Goal: Task Accomplishment & Management: Manage account settings

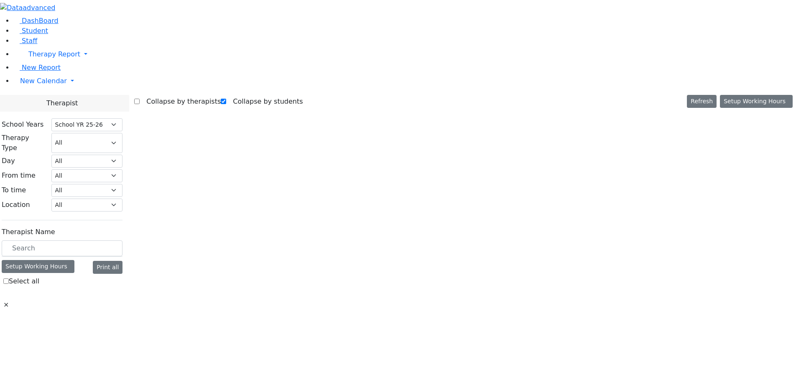
select select "212"
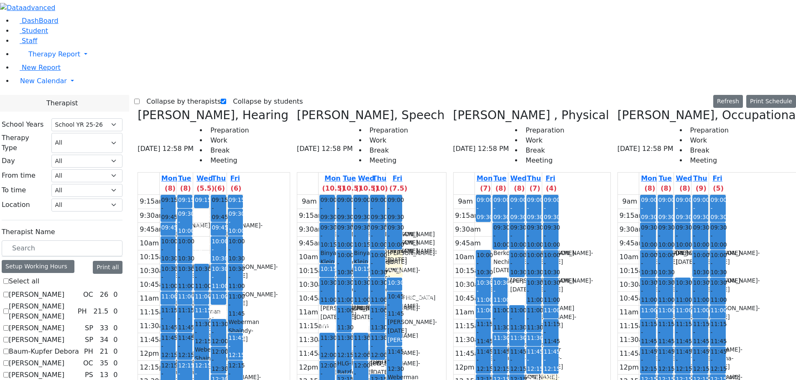
checkbox input "true"
click at [161, 95] on label "Collapse by therapists" at bounding box center [180, 101] width 81 height 13
click at [140, 99] on input "Collapse by therapists" at bounding box center [136, 101] width 5 height 5
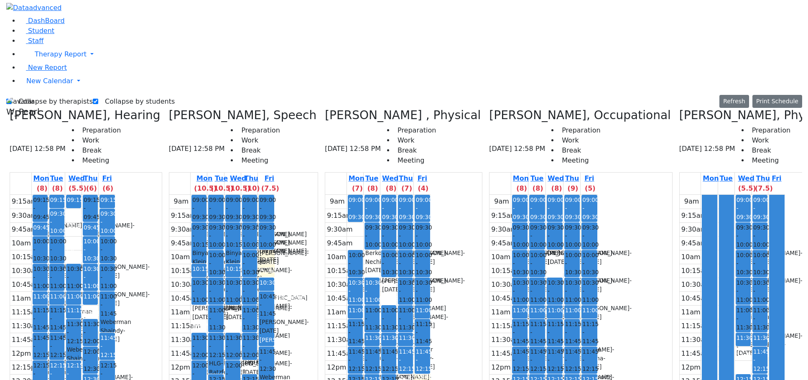
scroll to position [0, 177]
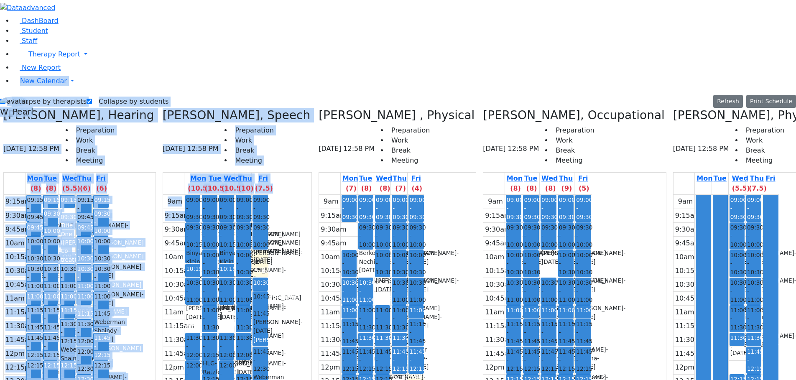
drag, startPoint x: 1, startPoint y: 78, endPoint x: -11, endPoint y: 77, distance: 12.6
click at [0, 77] on html "Print Schedule Options Show Birthday Show Time Interval Show School Grad Pdf" at bounding box center [398, 272] width 796 height 545
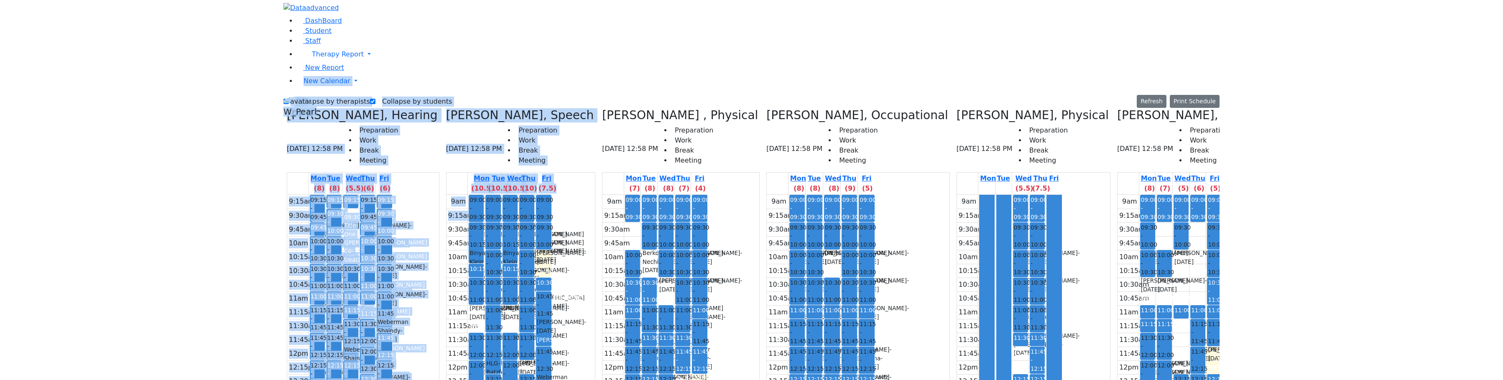
scroll to position [0, 0]
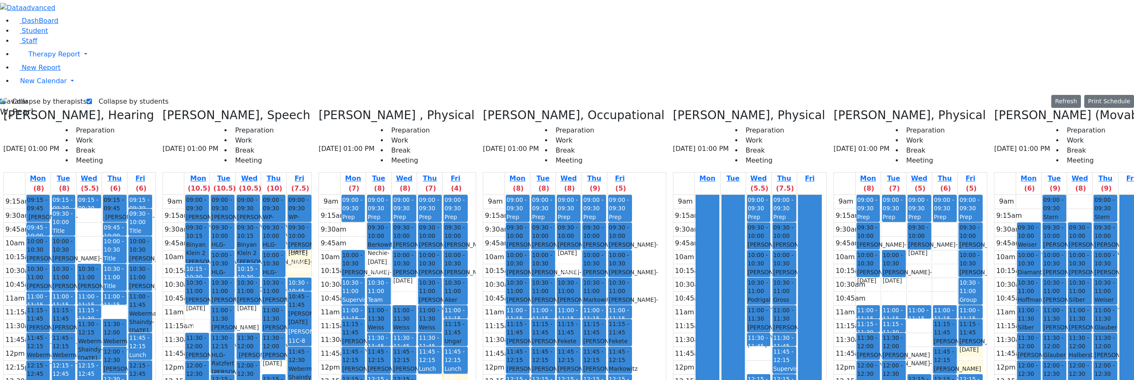
click at [390, 1] on div "DashBoard Student Staff Therapy Report Student Old Calendar Report" at bounding box center [567, 272] width 1134 height 545
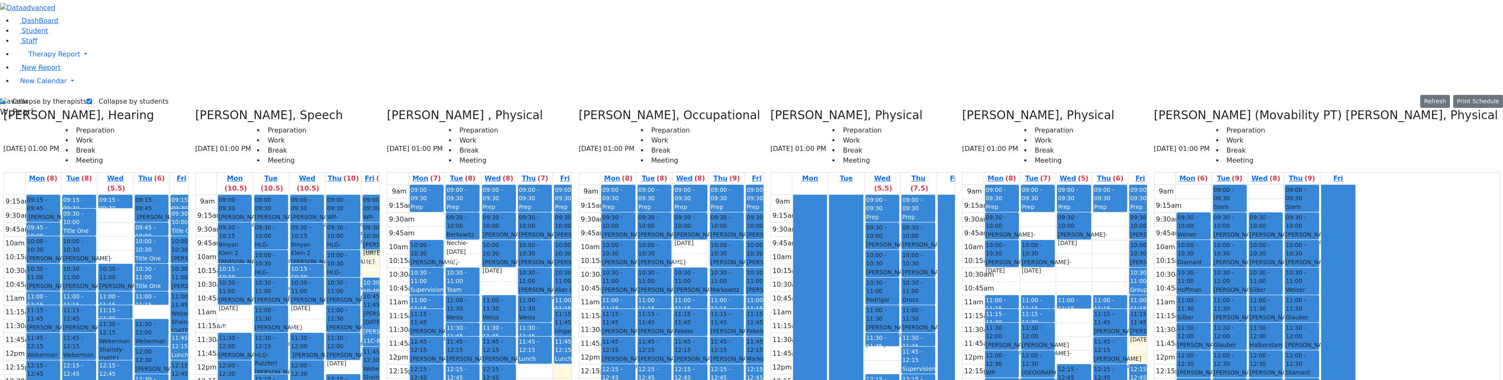
click at [29, 95] on div "Collapse by therapists Collapse by students Refresh Setup Working Hours Print S…" at bounding box center [751, 305] width 1513 height 420
click at [33, 95] on label "Collapse by therapists" at bounding box center [45, 101] width 81 height 13
click at [5, 99] on input "Collapse by therapists" at bounding box center [2, 101] width 5 height 5
checkbox input "false"
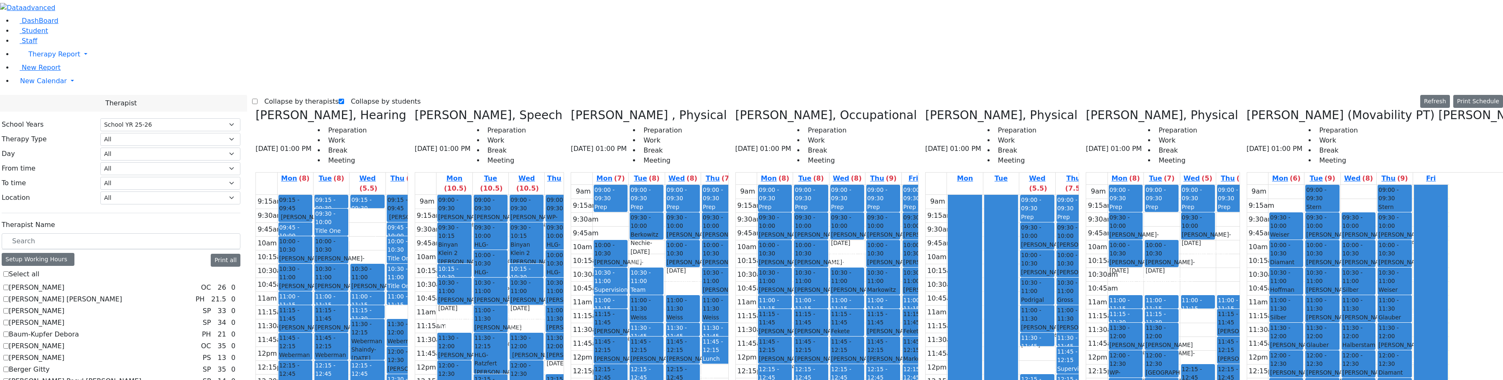
scroll to position [84, 0]
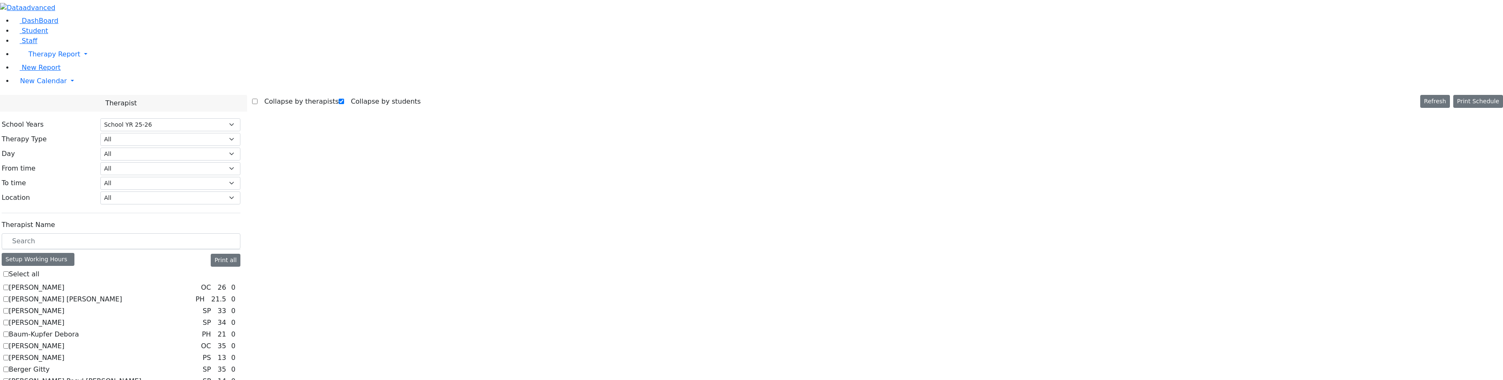
checkbox input "false"
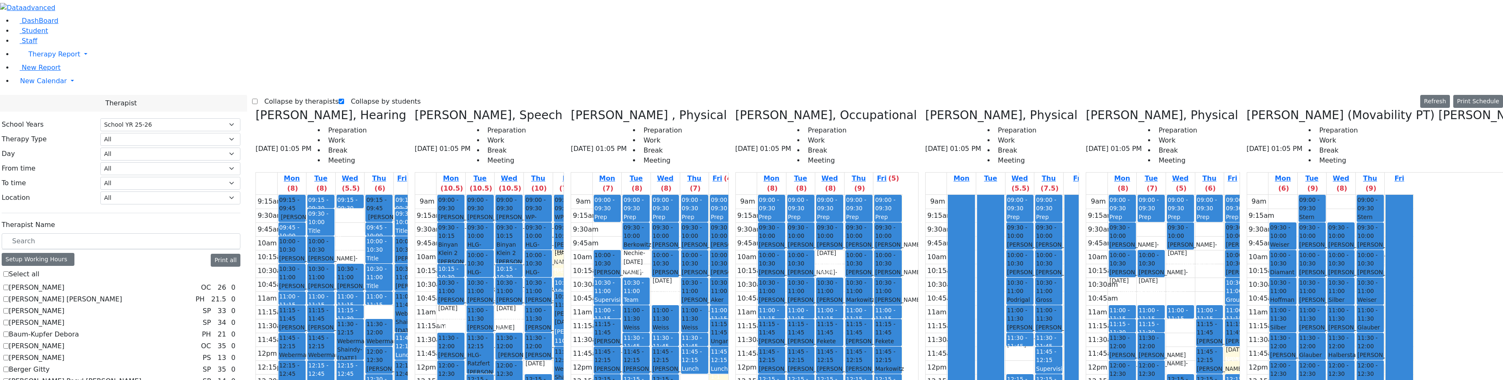
drag, startPoint x: 1135, startPoint y: 200, endPoint x: 1106, endPoint y: 308, distance: 111.2
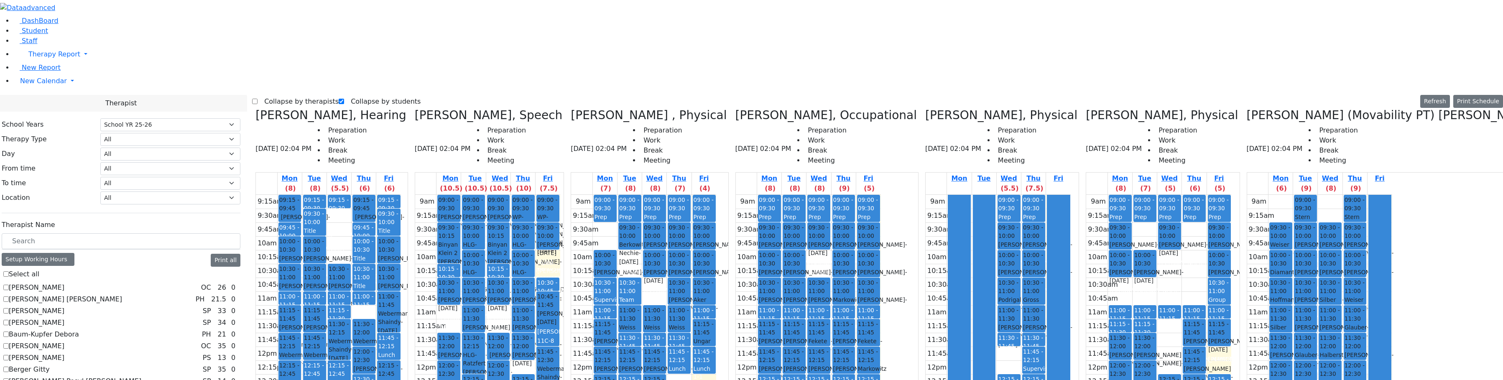
checkbox input "false"
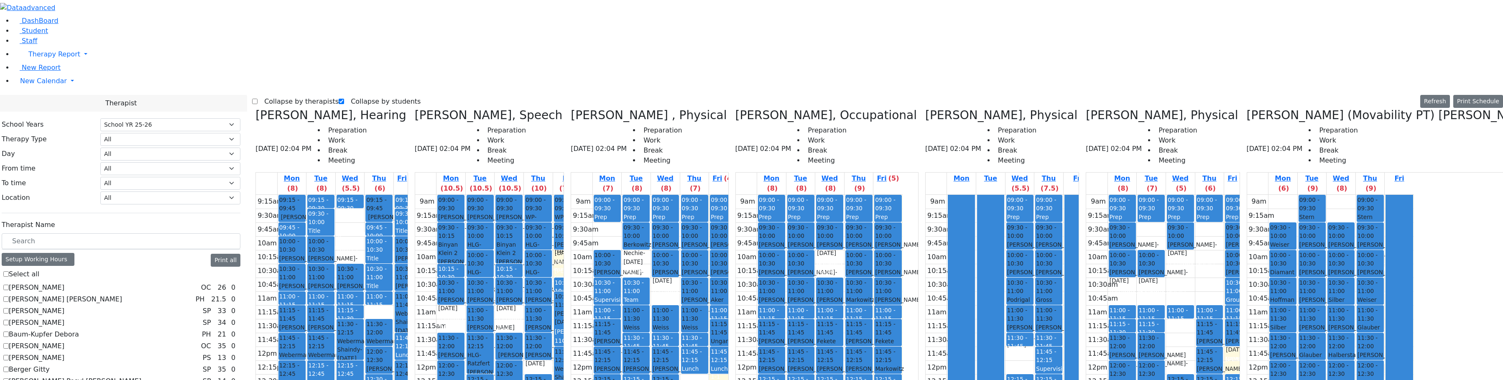
scroll to position [334, 0]
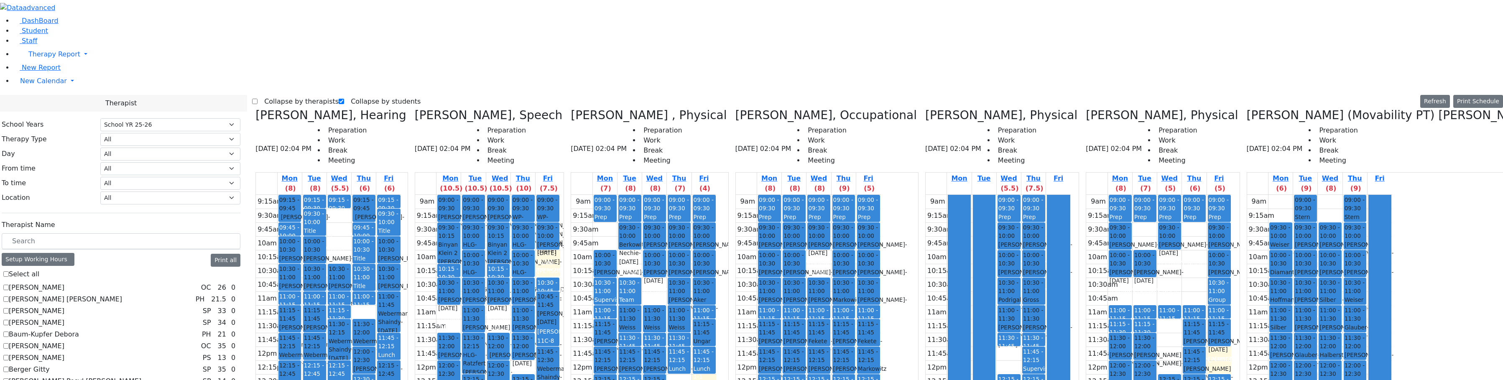
checkbox input "false"
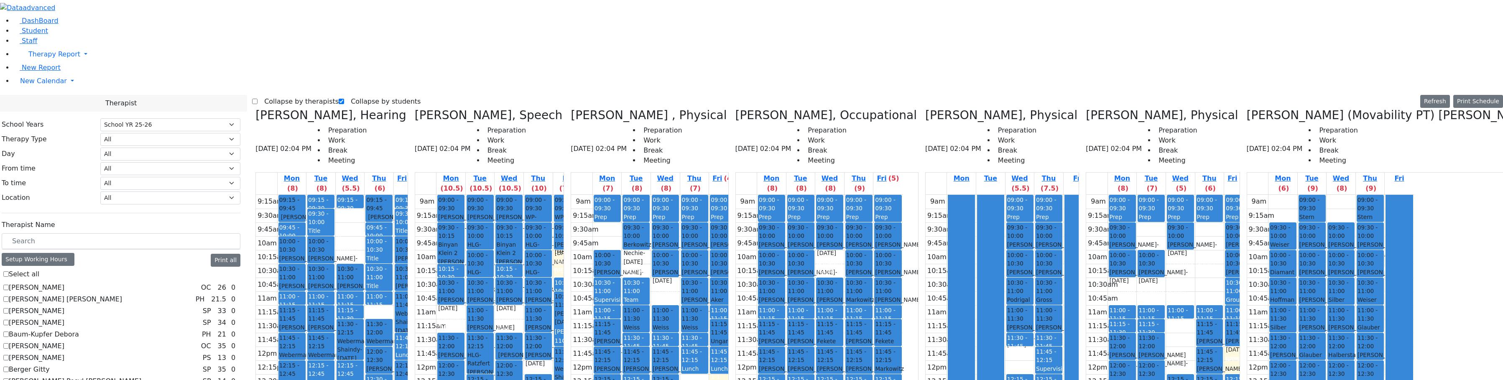
scroll to position [683, 0]
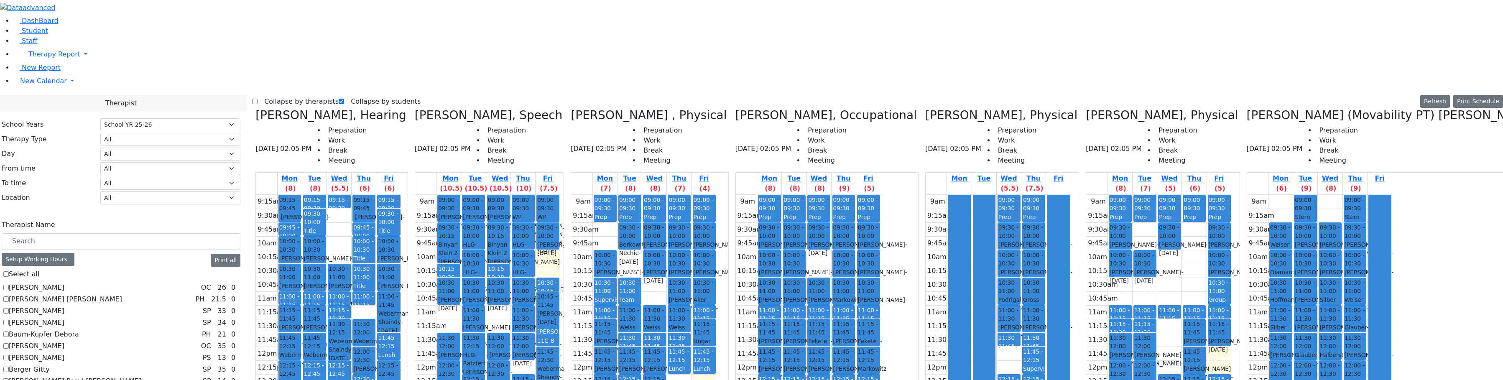
checkbox input "false"
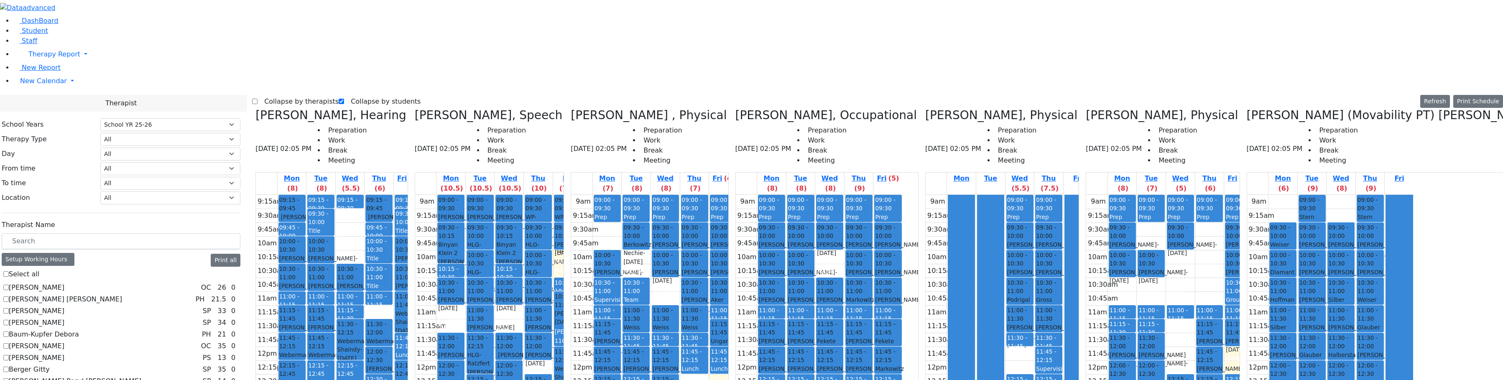
scroll to position [599, 0]
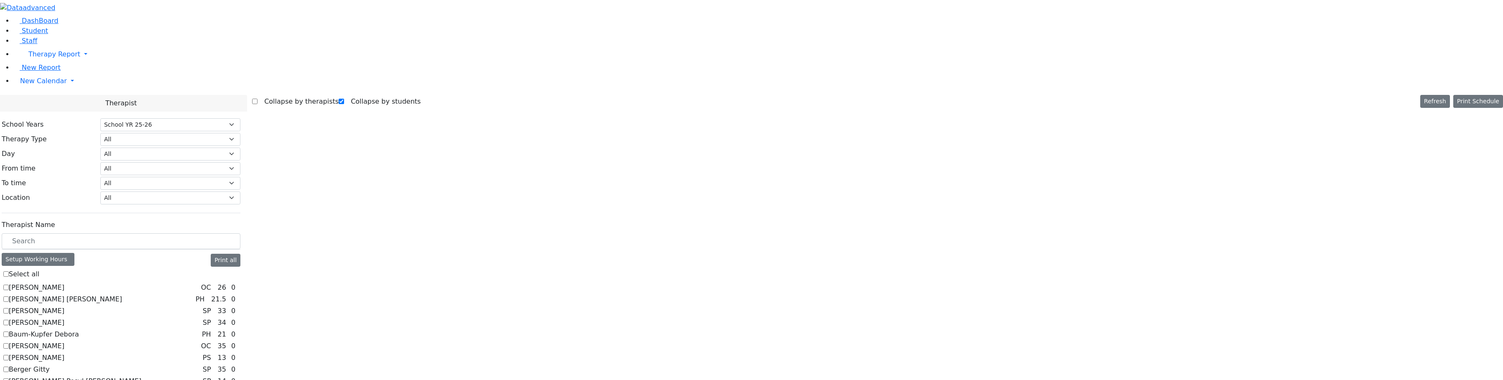
checkbox input "false"
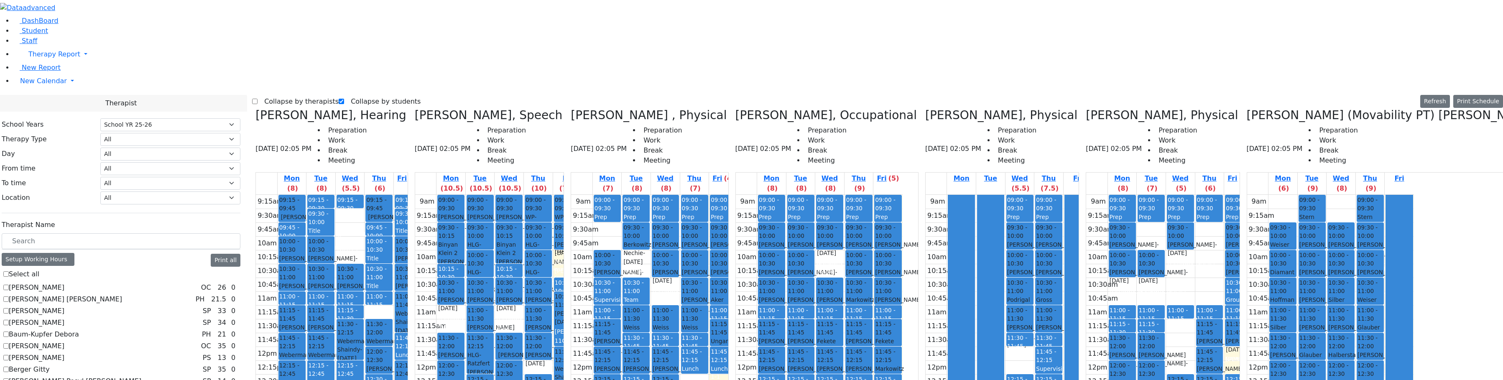
scroll to position [376, 0]
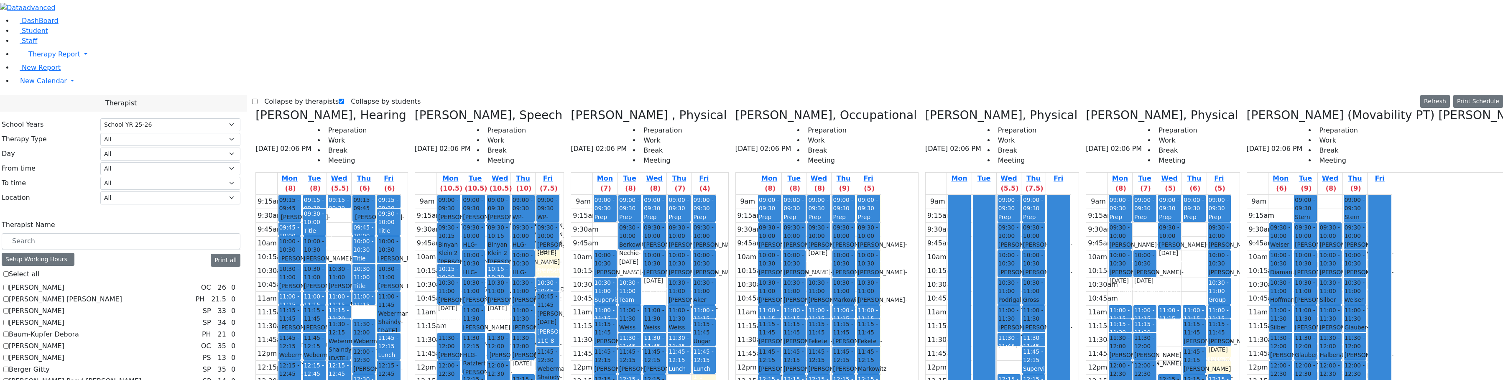
checkbox input "false"
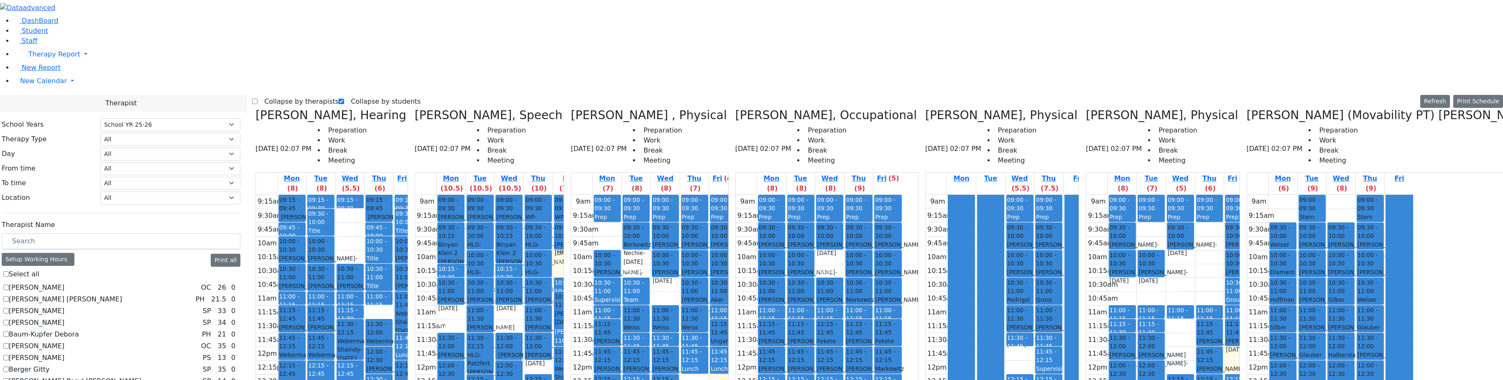
scroll to position [0, 0]
click at [38, 306] on label "[PERSON_NAME]" at bounding box center [37, 311] width 56 height 10
click at [9, 308] on input "[PERSON_NAME]" at bounding box center [5, 310] width 5 height 5
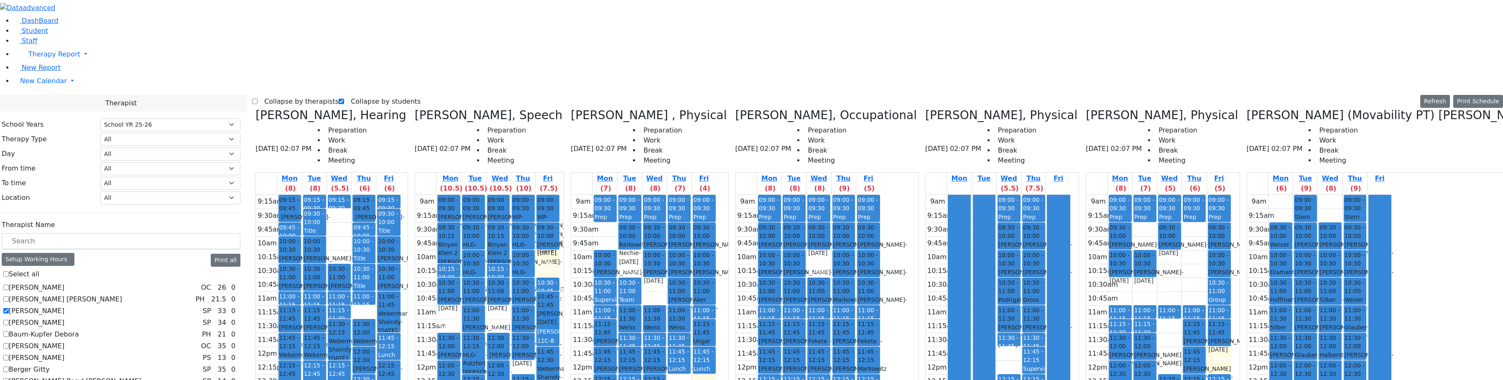
checkbox input "false"
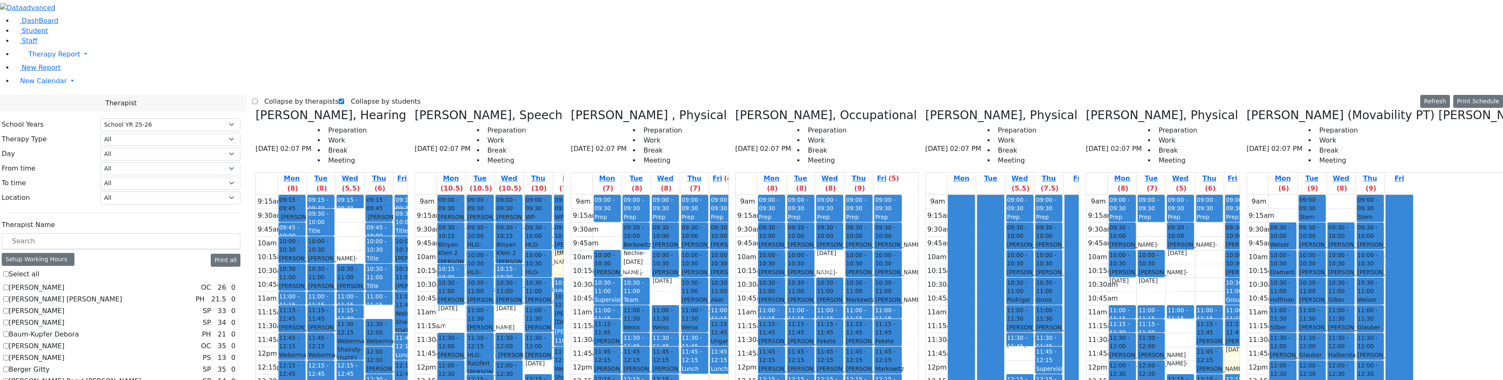
scroll to position [167, 0]
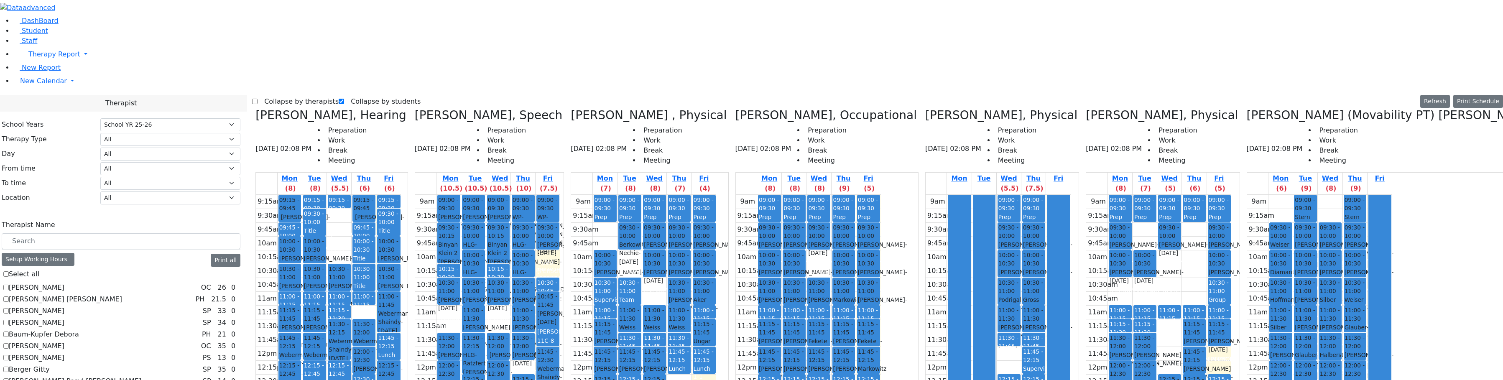
checkbox input "false"
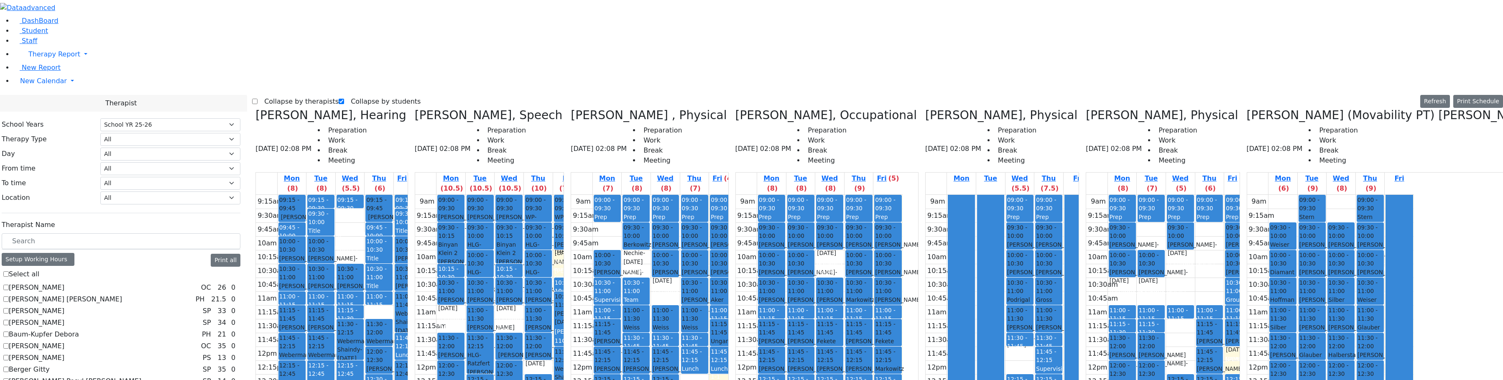
scroll to position [543, 0]
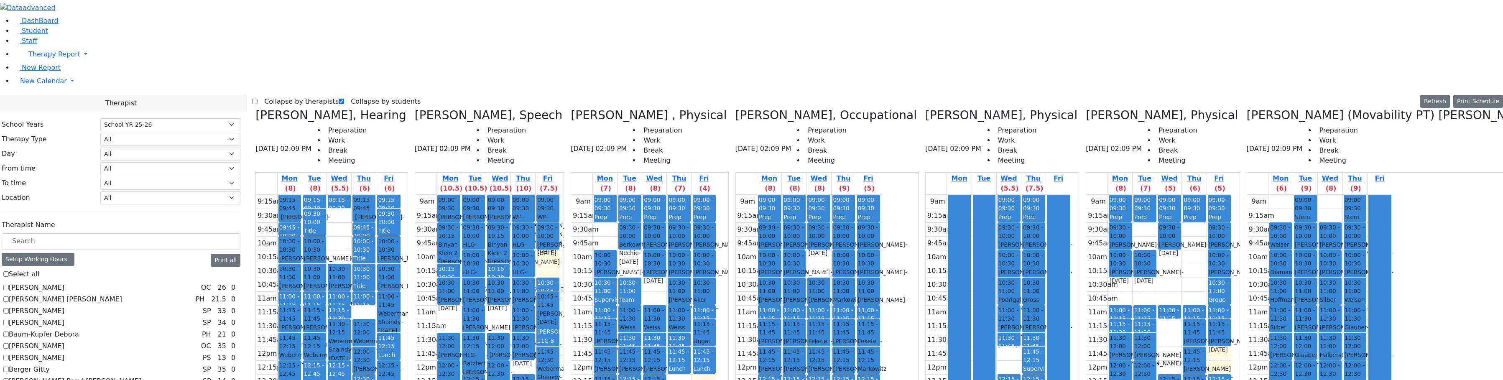
checkbox input "false"
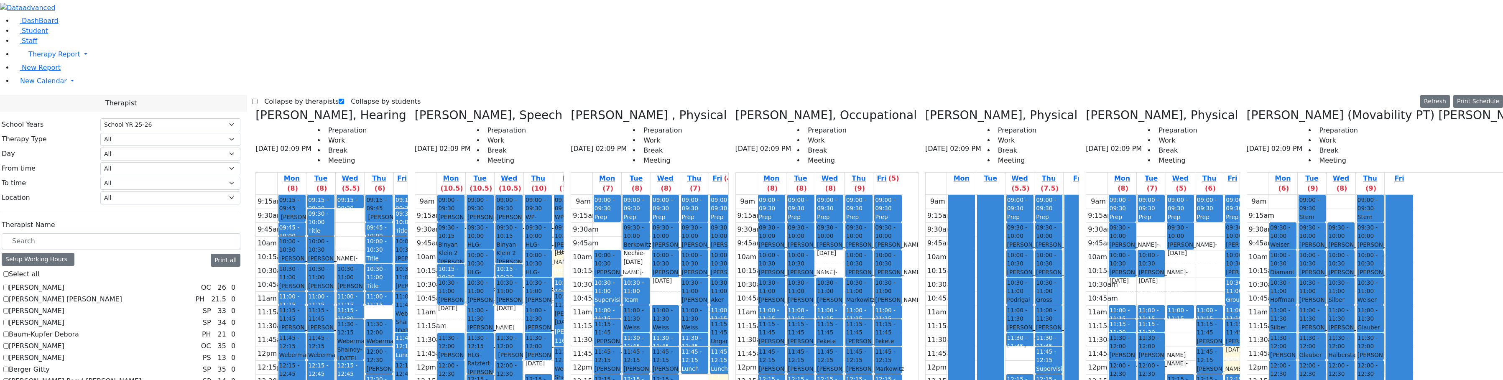
scroll to position [251, 0]
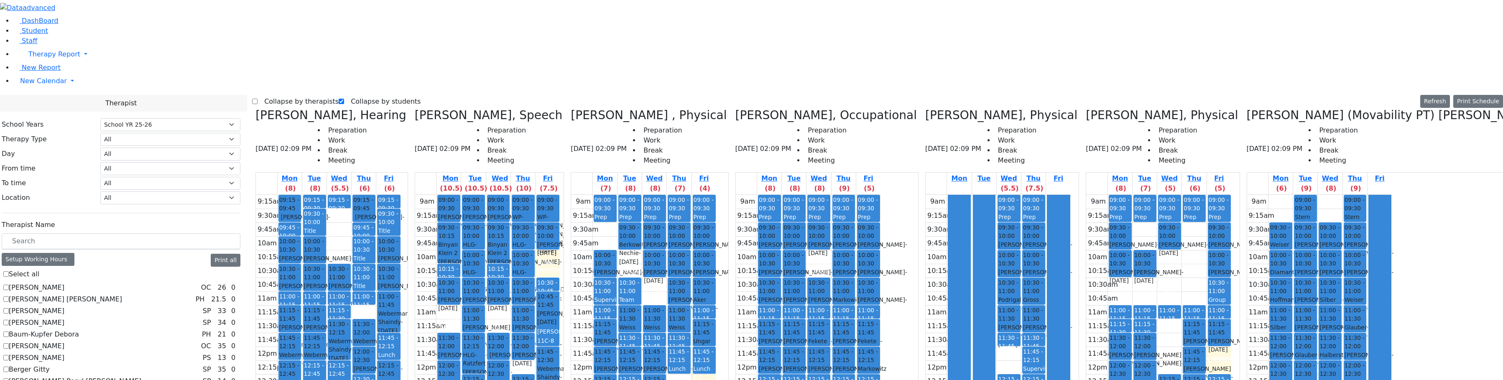
drag, startPoint x: 1349, startPoint y: 27, endPoint x: 1358, endPoint y: 25, distance: 9.8
checkbox input "false"
